Goal: Task Accomplishment & Management: Manage account settings

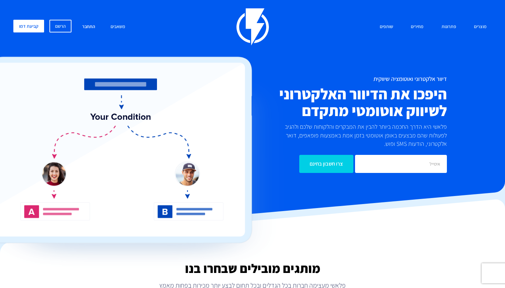
click at [84, 26] on link "התחבר" at bounding box center [88, 27] width 23 height 14
click at [88, 26] on link "התחבר" at bounding box center [88, 27] width 23 height 14
click at [87, 32] on link "התחבר" at bounding box center [88, 27] width 23 height 14
